Goal: Navigation & Orientation: Find specific page/section

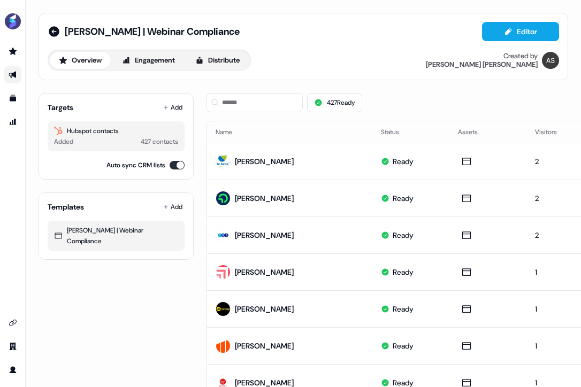
scroll to position [429, 0]
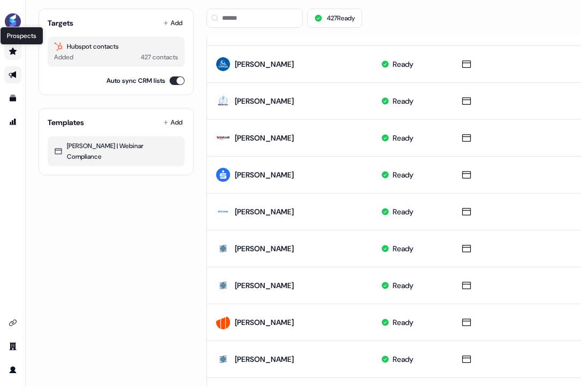
click at [14, 54] on icon "Go to prospects" at bounding box center [12, 51] width 7 height 7
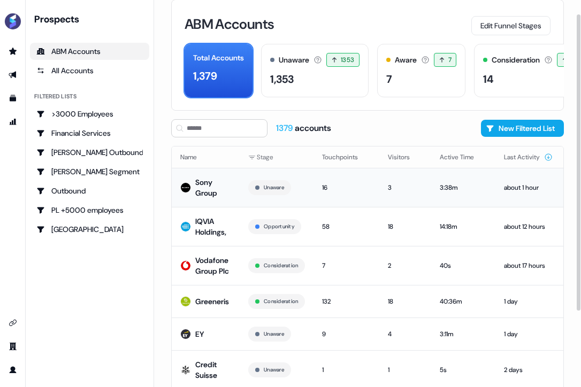
scroll to position [32, 0]
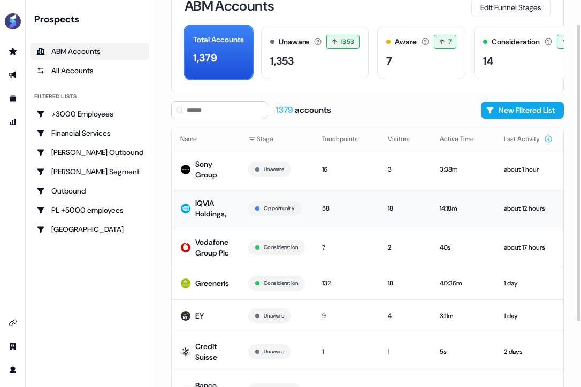
click at [374, 213] on td "58" at bounding box center [346, 208] width 66 height 39
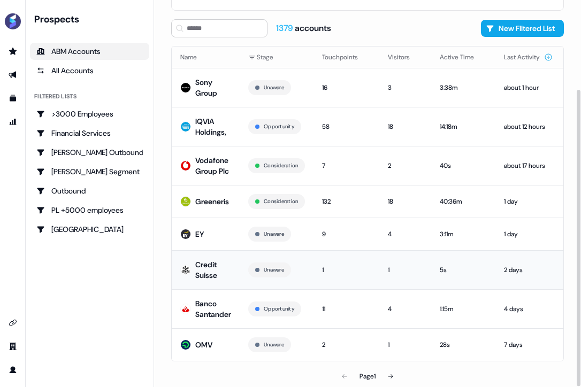
scroll to position [117, 0]
click at [393, 377] on icon at bounding box center [390, 376] width 6 height 6
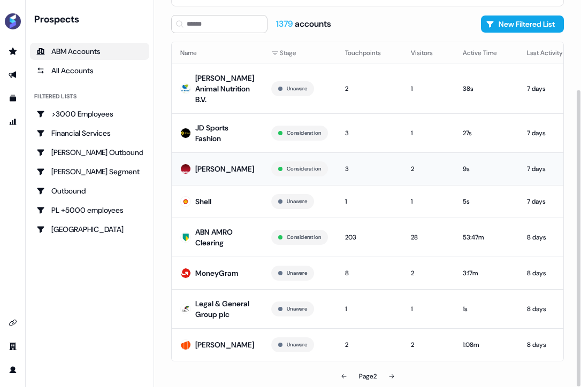
scroll to position [142, 0]
click at [387, 372] on button at bounding box center [391, 376] width 21 height 21
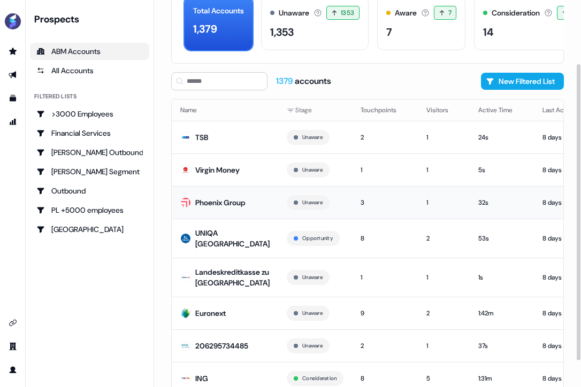
scroll to position [91, 0]
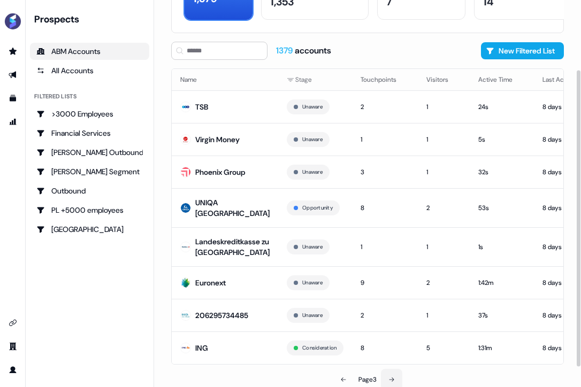
click at [393, 372] on button at bounding box center [391, 379] width 21 height 21
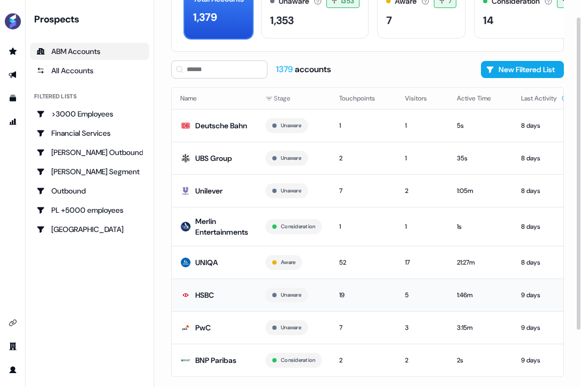
scroll to position [91, 0]
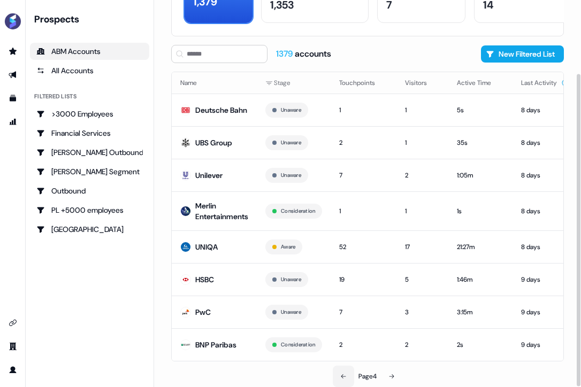
click at [346, 373] on button at bounding box center [343, 376] width 21 height 21
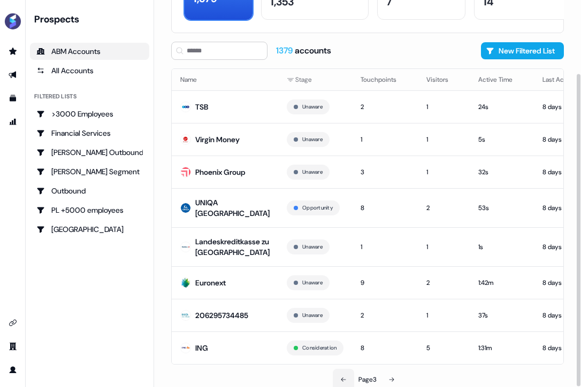
click at [346, 373] on button at bounding box center [343, 379] width 21 height 21
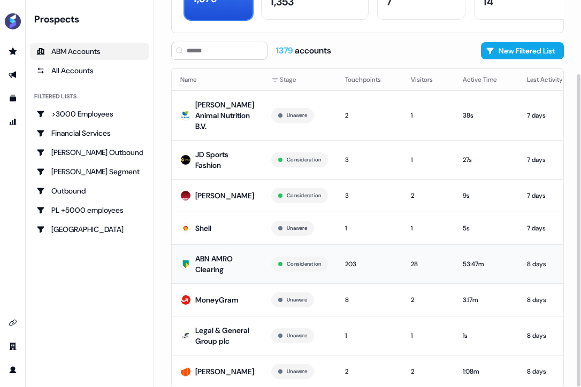
scroll to position [142, 0]
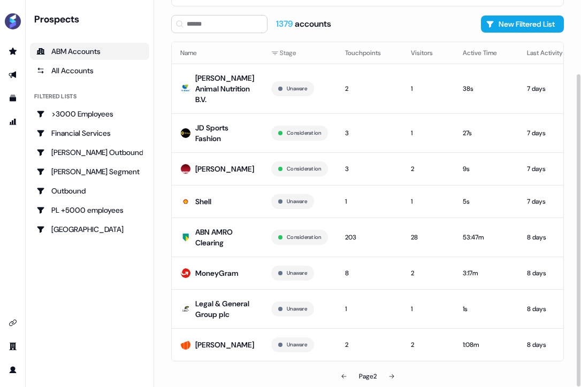
click at [342, 380] on button at bounding box center [343, 376] width 21 height 21
